Goal: Task Accomplishment & Management: Manage account settings

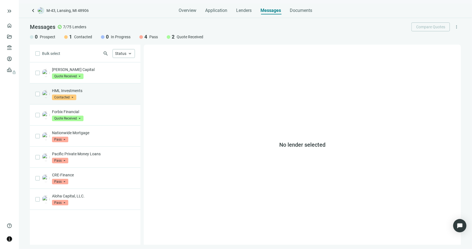
click at [113, 99] on div "HML Investments Contacted arrow_drop_down prospect contacted in_progress Prospe…" at bounding box center [93, 94] width 83 height 12
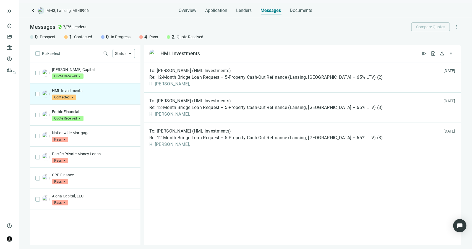
click at [74, 97] on span "Contacted" at bounding box center [64, 97] width 24 height 6
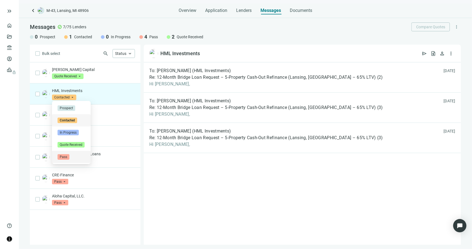
click at [66, 157] on span "Pass" at bounding box center [64, 157] width 12 height 6
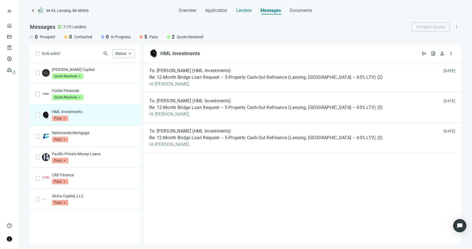
click at [239, 10] on span "Lenders" at bounding box center [243, 11] width 15 height 6
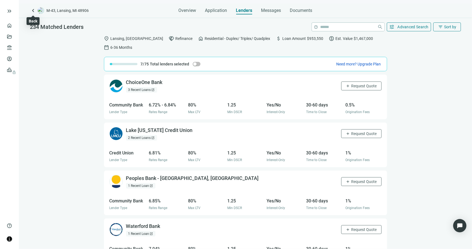
click at [34, 11] on span "keyboard_arrow_left" at bounding box center [33, 10] width 7 height 7
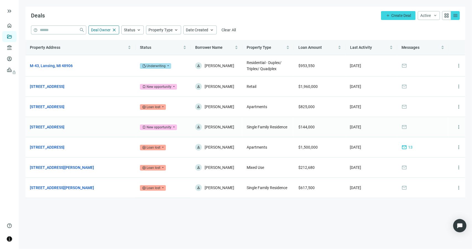
click at [167, 128] on div "New opportunity" at bounding box center [159, 127] width 25 height 6
click at [79, 199] on main "Deals add Create Deal Active keyboard_arrow_down grid_view menu help close Deal…" at bounding box center [246, 124] width 454 height 249
click at [64, 88] on link "[STREET_ADDRESS]" at bounding box center [47, 86] width 35 height 6
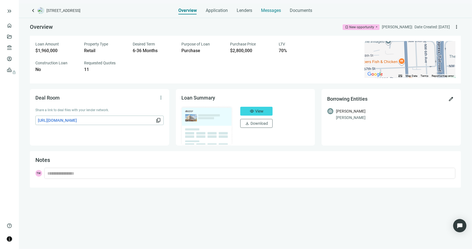
click at [266, 12] on span "Messages" at bounding box center [272, 10] width 20 height 5
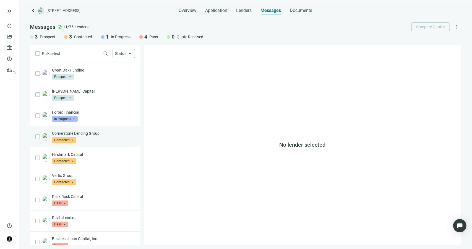
scroll to position [20, 0]
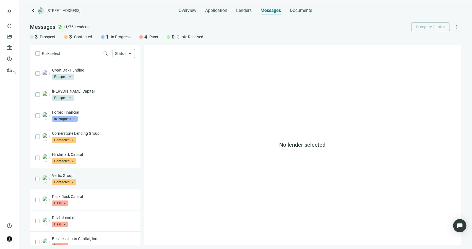
click at [106, 178] on div "Vertix Group Contacted arrow_drop_down" at bounding box center [93, 178] width 83 height 12
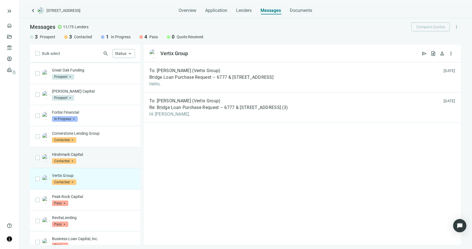
click at [104, 148] on div "Hirshmark Capital Contacted arrow_drop_down" at bounding box center [85, 157] width 111 height 21
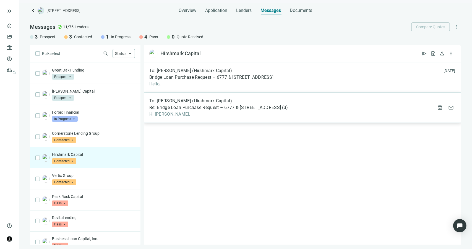
click at [186, 113] on span "Hi Jonathan," at bounding box center [218, 114] width 139 height 6
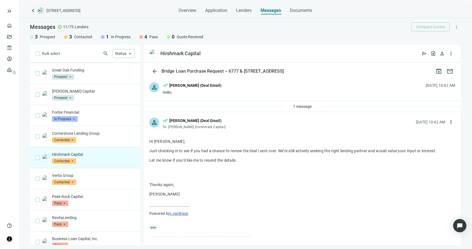
click at [186, 87] on div "Terrance Wyatt (Deal Email)" at bounding box center [195, 85] width 52 height 6
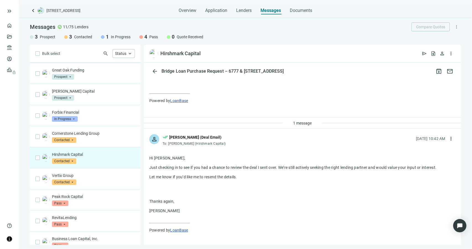
scroll to position [498, 0]
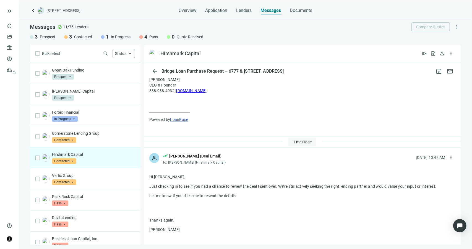
click at [293, 141] on span "1 message" at bounding box center [302, 141] width 19 height 4
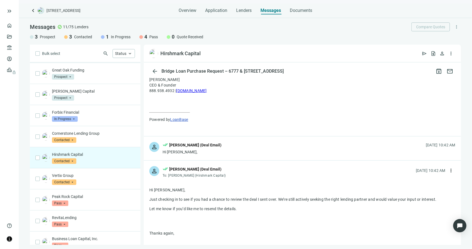
click at [239, 149] on div "person done_all Terrance Wyatt (Deal Email) Hi Jonathan, 08.29.2025, 10:42 AM" at bounding box center [302, 148] width 317 height 24
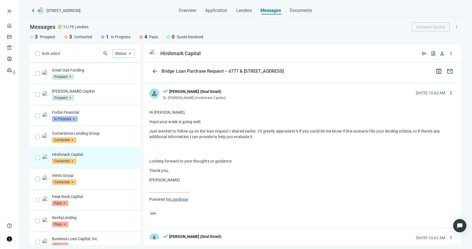
scroll to position [526, 0]
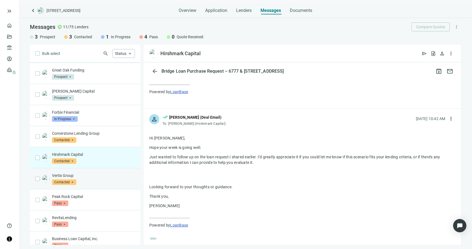
click at [96, 182] on div "Vertix Group Contacted arrow_drop_down" at bounding box center [93, 178] width 83 height 12
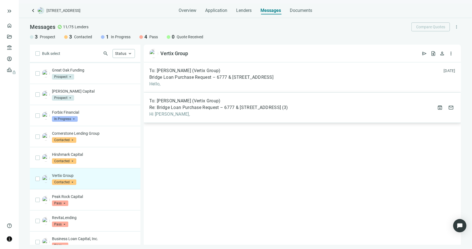
click at [190, 111] on span "Hi Frank," at bounding box center [218, 114] width 139 height 6
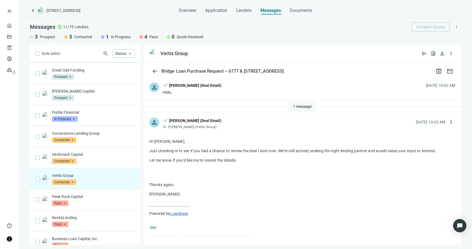
click at [294, 106] on span "1 message" at bounding box center [302, 106] width 19 height 4
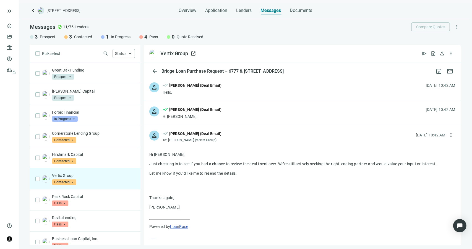
click at [174, 54] on div "Vertix Group" at bounding box center [175, 53] width 28 height 7
click at [193, 53] on span "open_in_new" at bounding box center [194, 54] width 6 height 6
click at [79, 139] on div "Cornerstone Lending Group Contacted arrow_drop_down" at bounding box center [93, 136] width 83 height 12
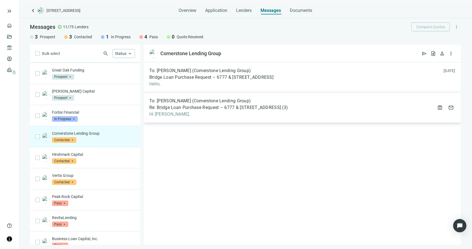
click at [224, 112] on span "Hi Madeline," at bounding box center [218, 114] width 139 height 6
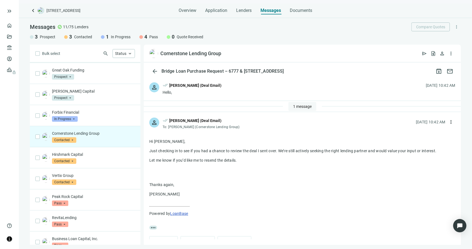
click at [293, 106] on span "1 message" at bounding box center [302, 106] width 19 height 4
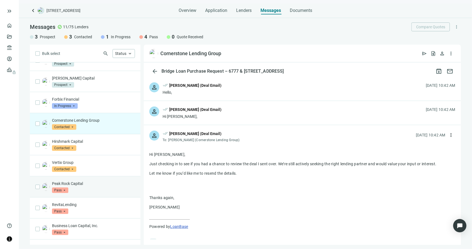
scroll to position [48, 0]
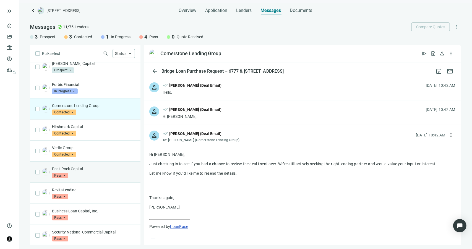
click at [91, 175] on div "Peak Rock Capital Pass arrow_drop_down" at bounding box center [93, 172] width 83 height 12
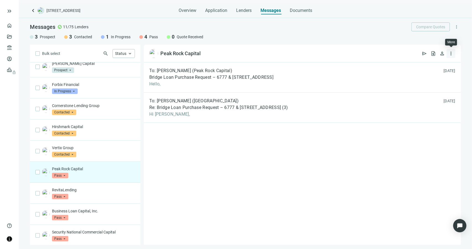
click at [452, 55] on span "more_vert" at bounding box center [452, 54] width 6 height 6
click at [121, 55] on span "Status" at bounding box center [120, 53] width 11 height 4
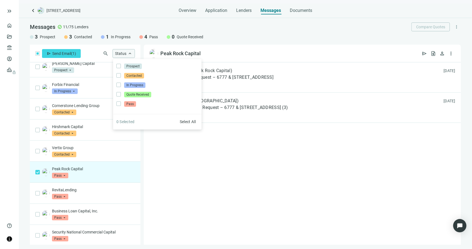
click at [121, 55] on span "Status" at bounding box center [120, 53] width 11 height 4
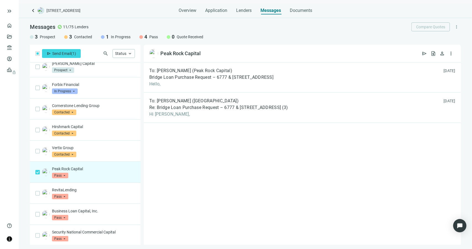
click at [459, 27] on span "more_vert" at bounding box center [456, 26] width 5 height 5
click at [366, 29] on div "Messages check_circle 11/75 Lenders Compare Quotes more_vert" at bounding box center [245, 26] width 431 height 9
click at [457, 28] on span "more_vert" at bounding box center [456, 26] width 5 height 5
click at [434, 40] on span "Add Lender Manually" at bounding box center [438, 39] width 36 height 4
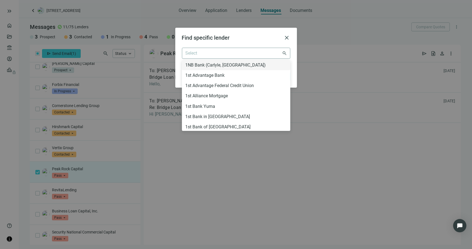
click at [284, 53] on span at bounding box center [236, 53] width 101 height 11
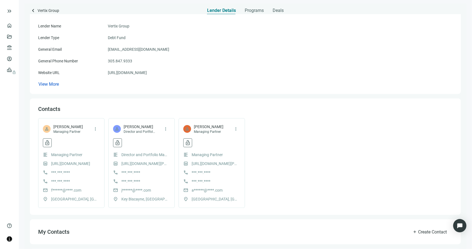
scroll to position [55, 0]
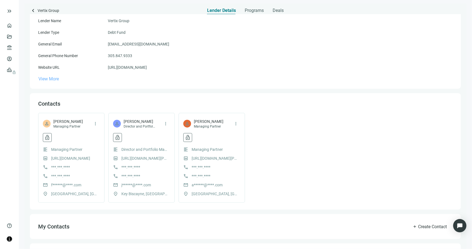
click at [57, 79] on span "View More" at bounding box center [48, 78] width 20 height 5
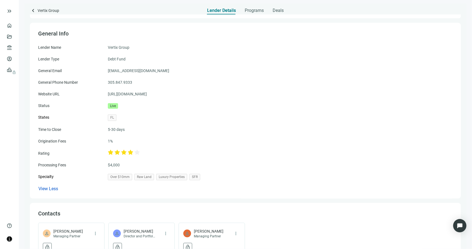
scroll to position [0, 0]
